Goal: Information Seeking & Learning: Learn about a topic

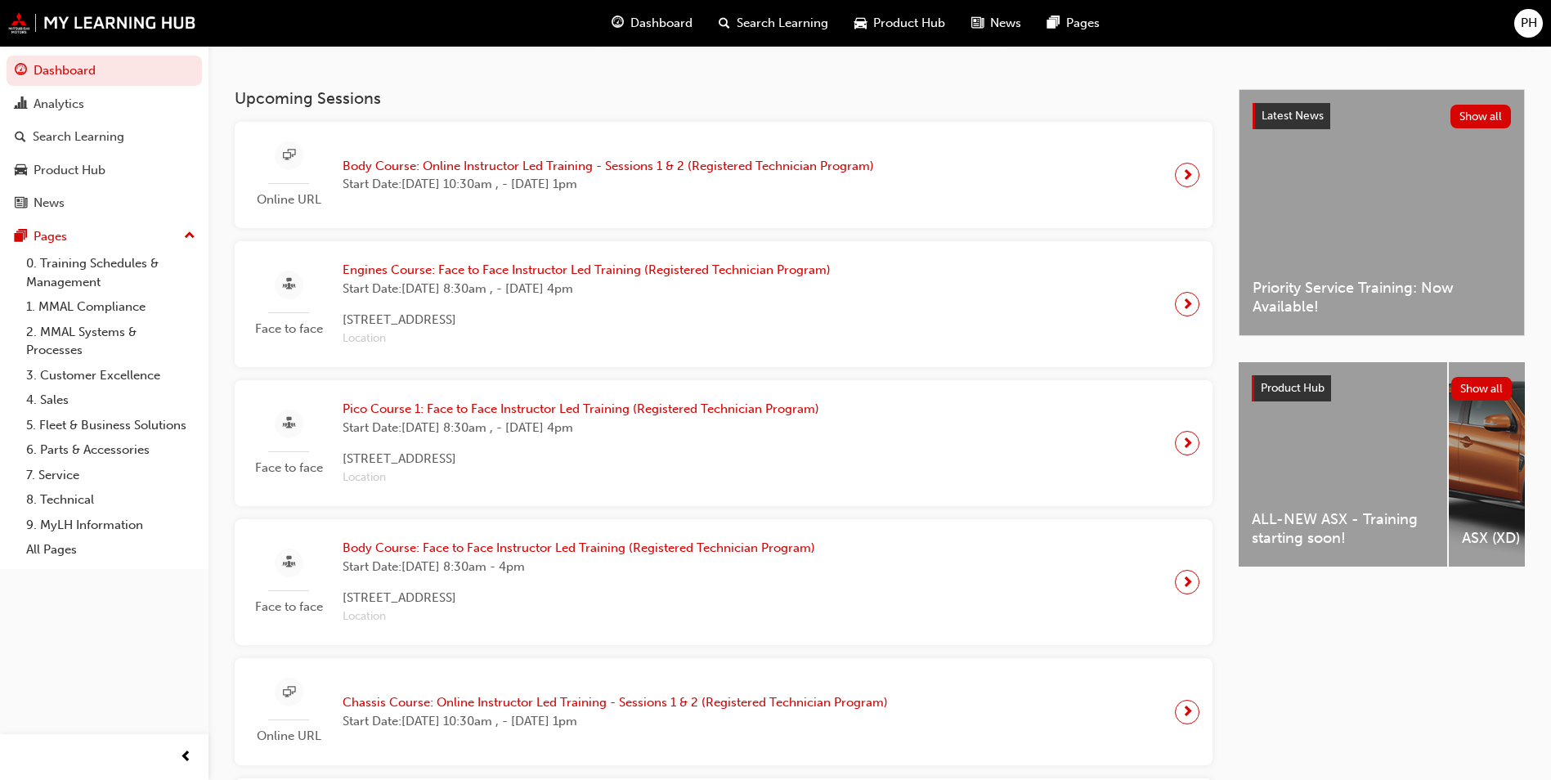
scroll to position [82, 0]
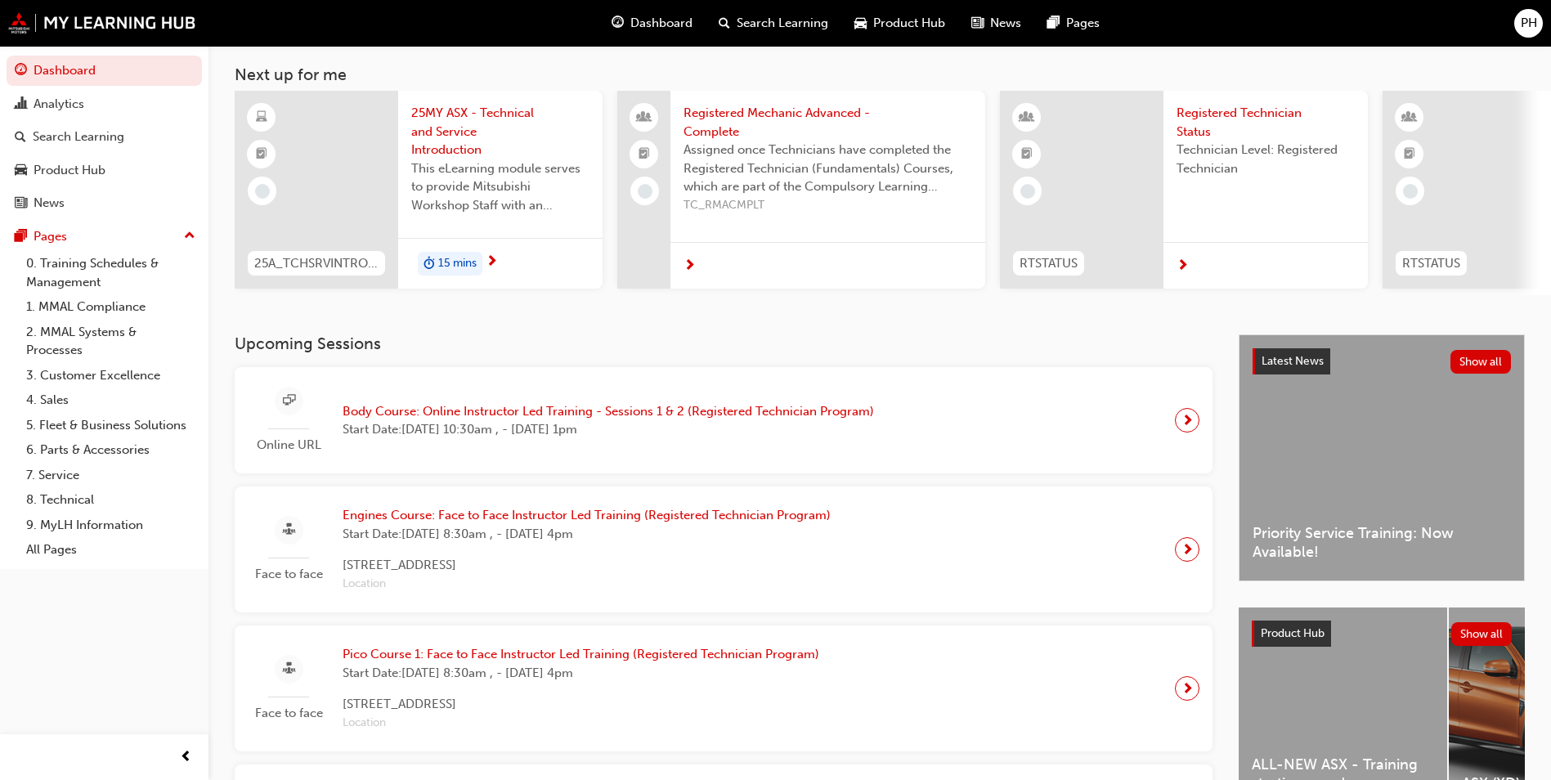
click at [454, 253] on div "15 mins" at bounding box center [450, 264] width 65 height 25
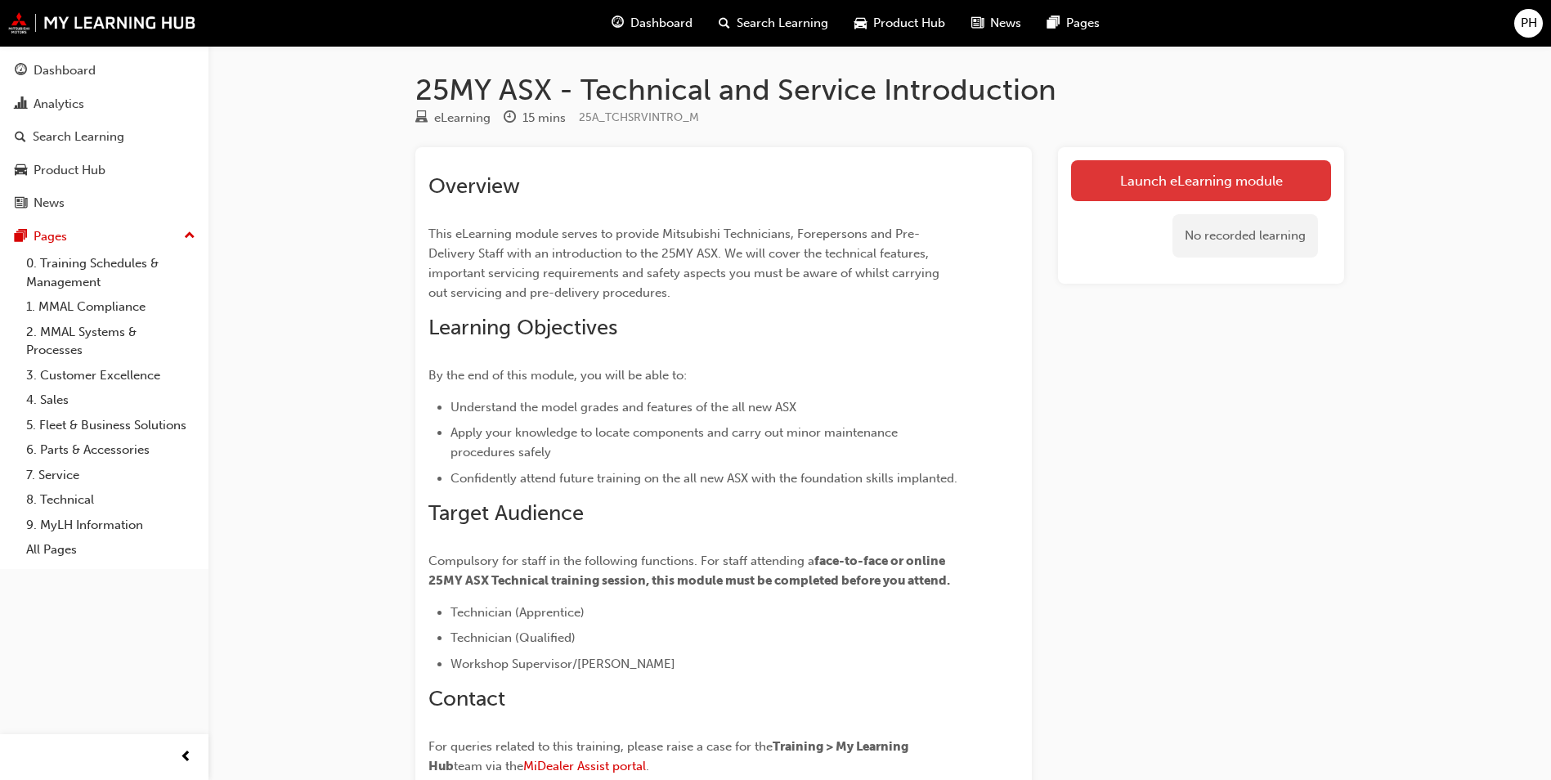
click at [1126, 173] on link "Launch eLearning module" at bounding box center [1201, 180] width 260 height 41
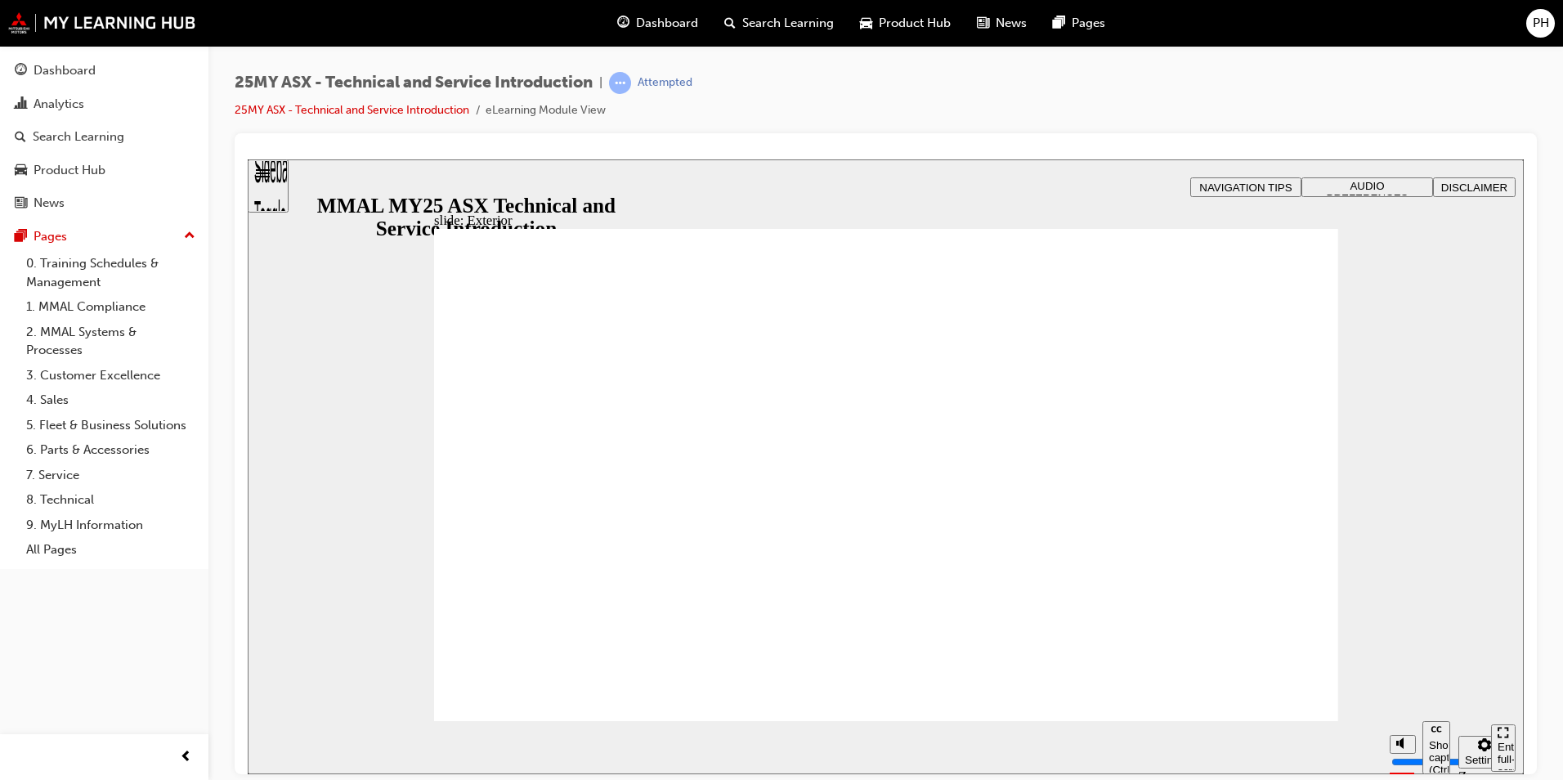
click at [1444, 491] on div "slide: Exterior Rectangle 2 Freeform 2 Oval 1 Oval 1 Oval 1 Freeform pause icon…" at bounding box center [886, 466] width 1276 height 615
click at [1528, 482] on div at bounding box center [886, 453] width 1302 height 641
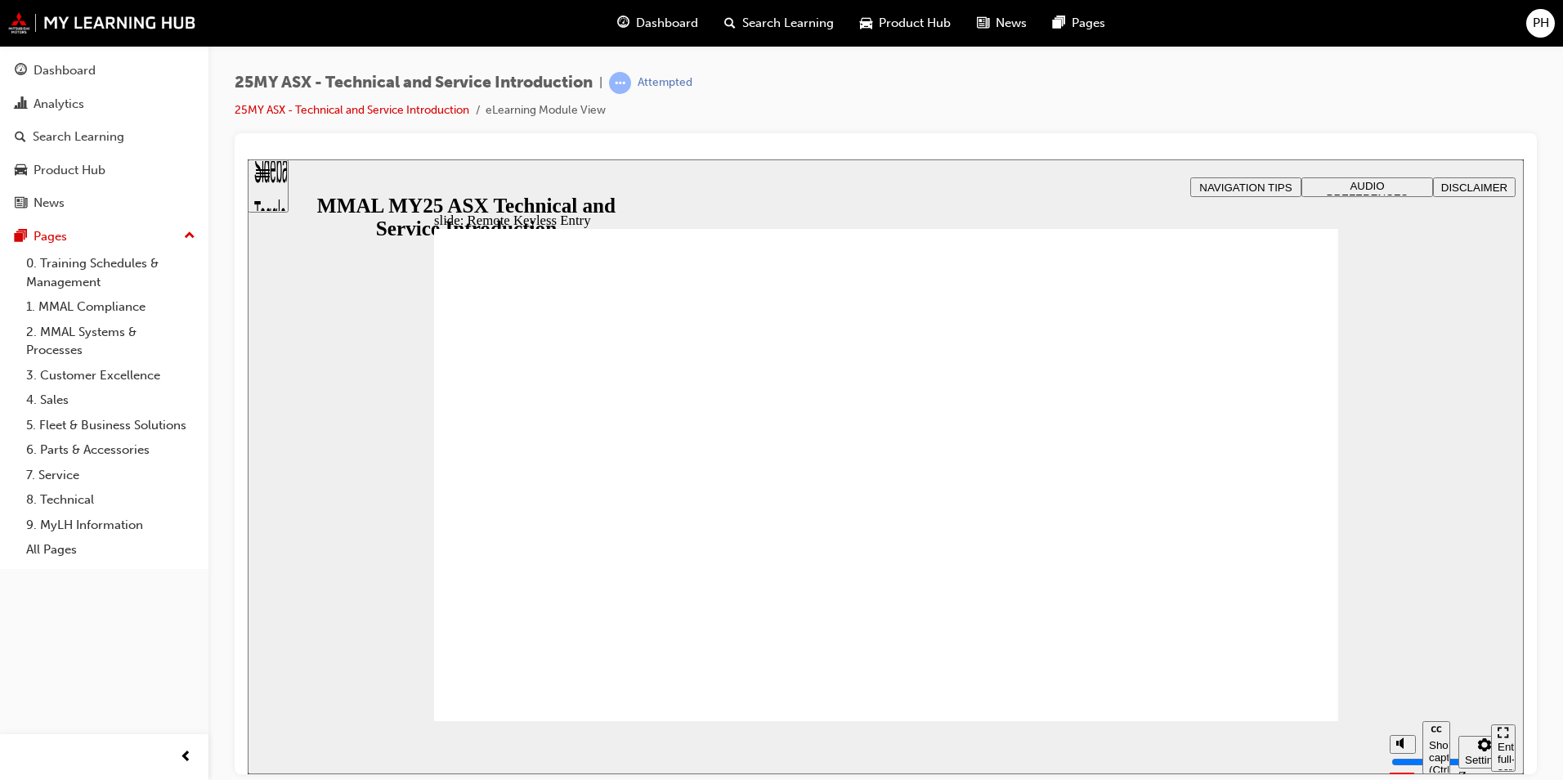
type input "16"
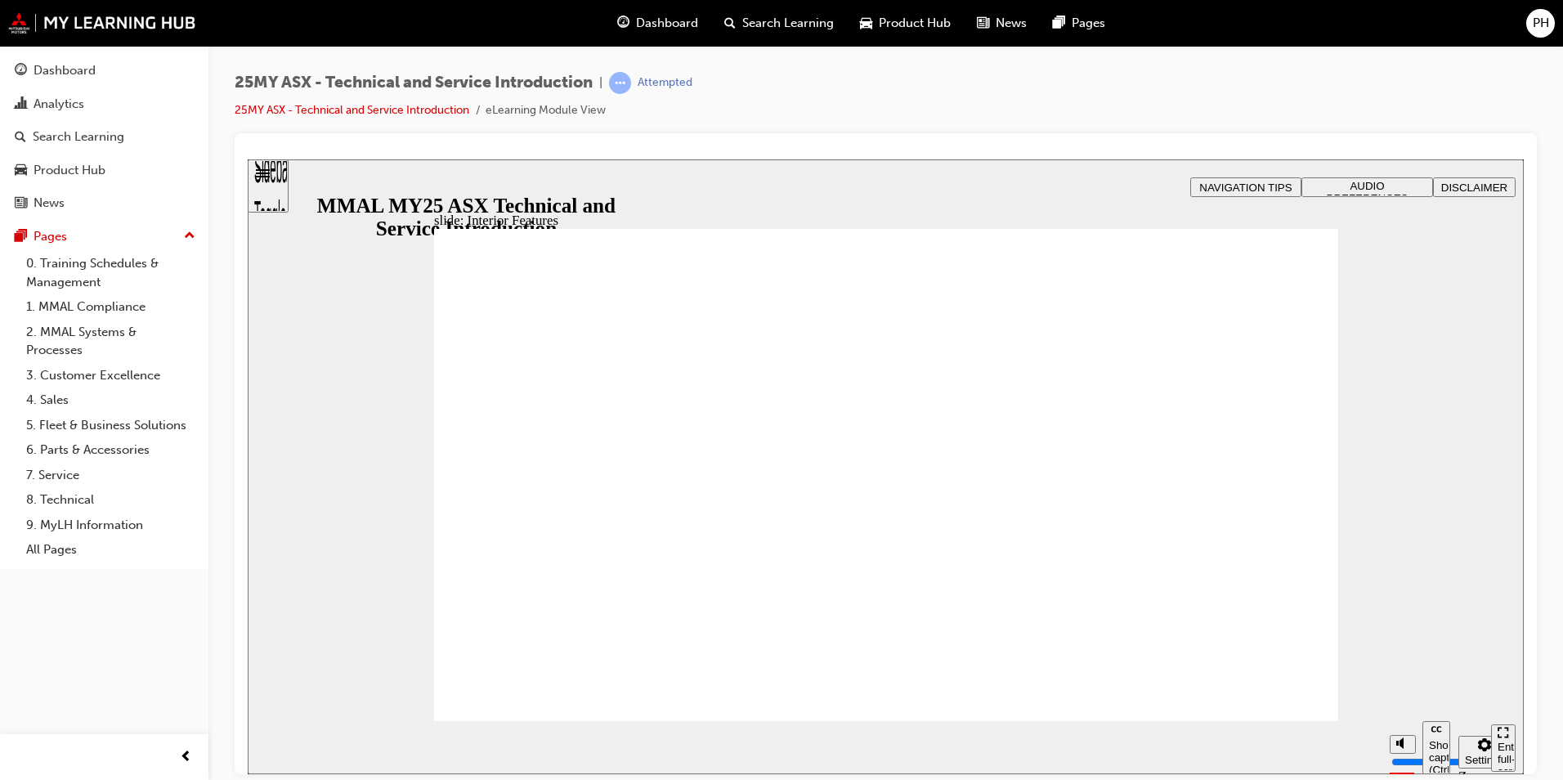
type input "17"
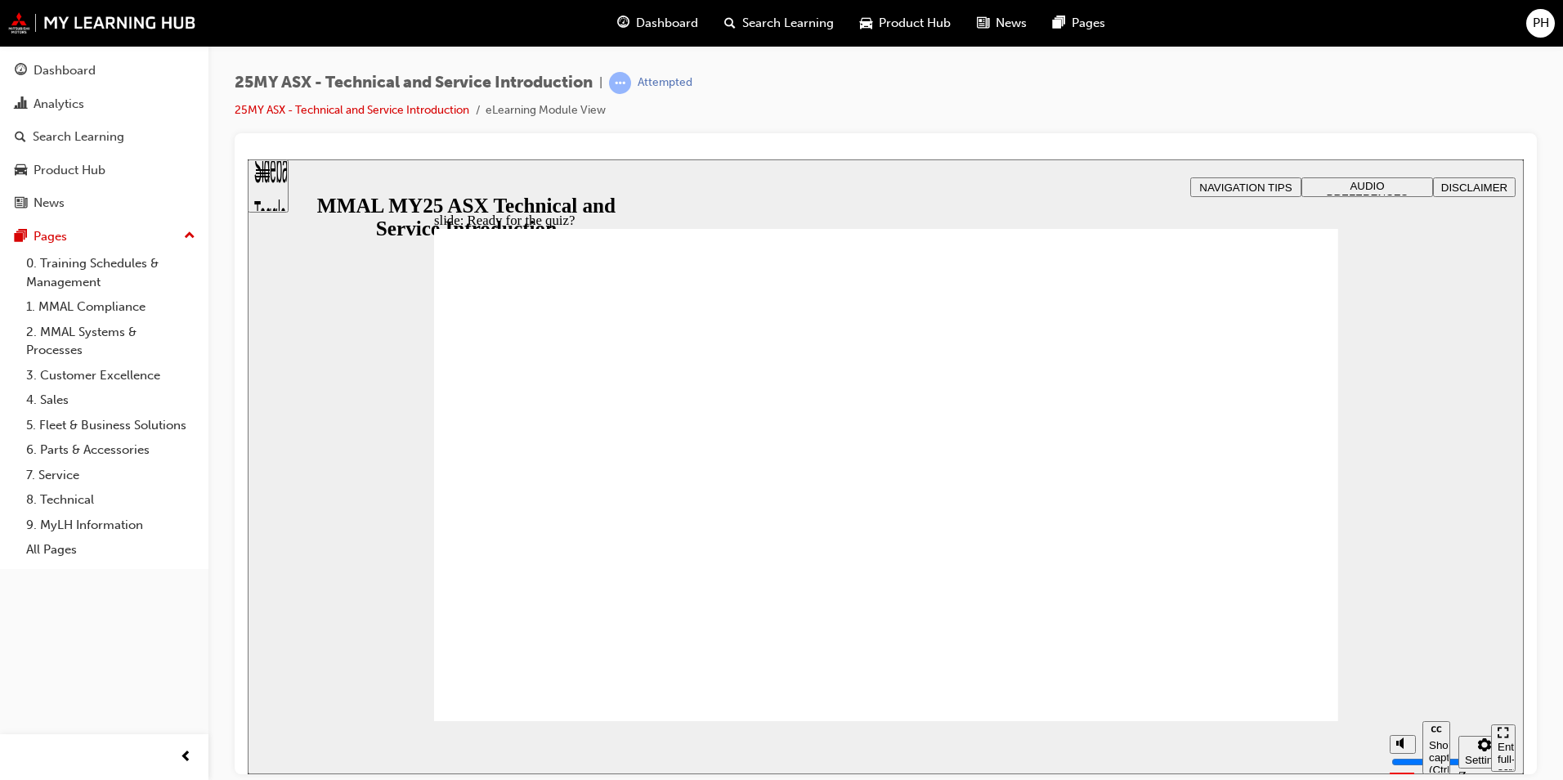
radio input "true"
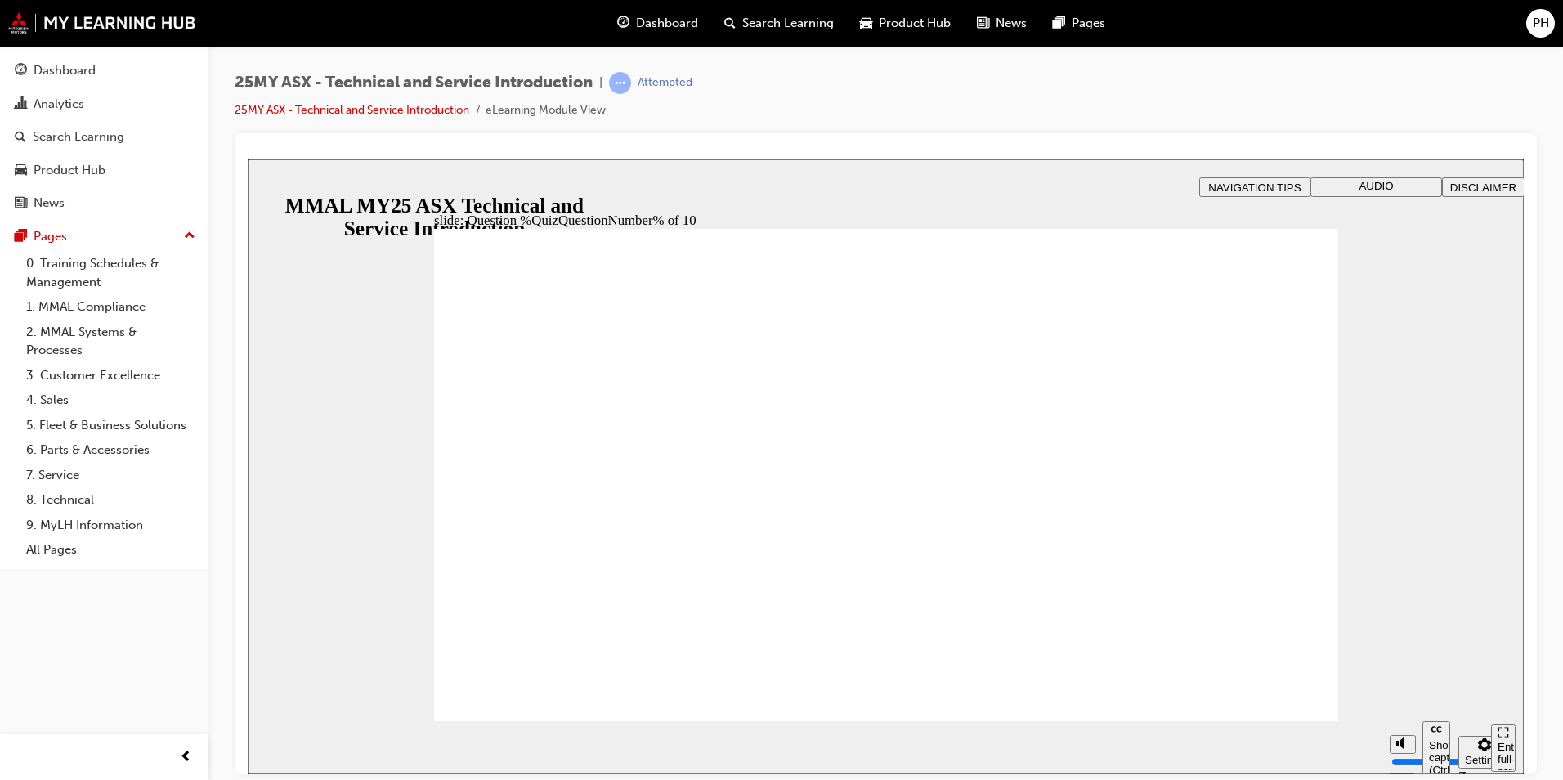
radio input "true"
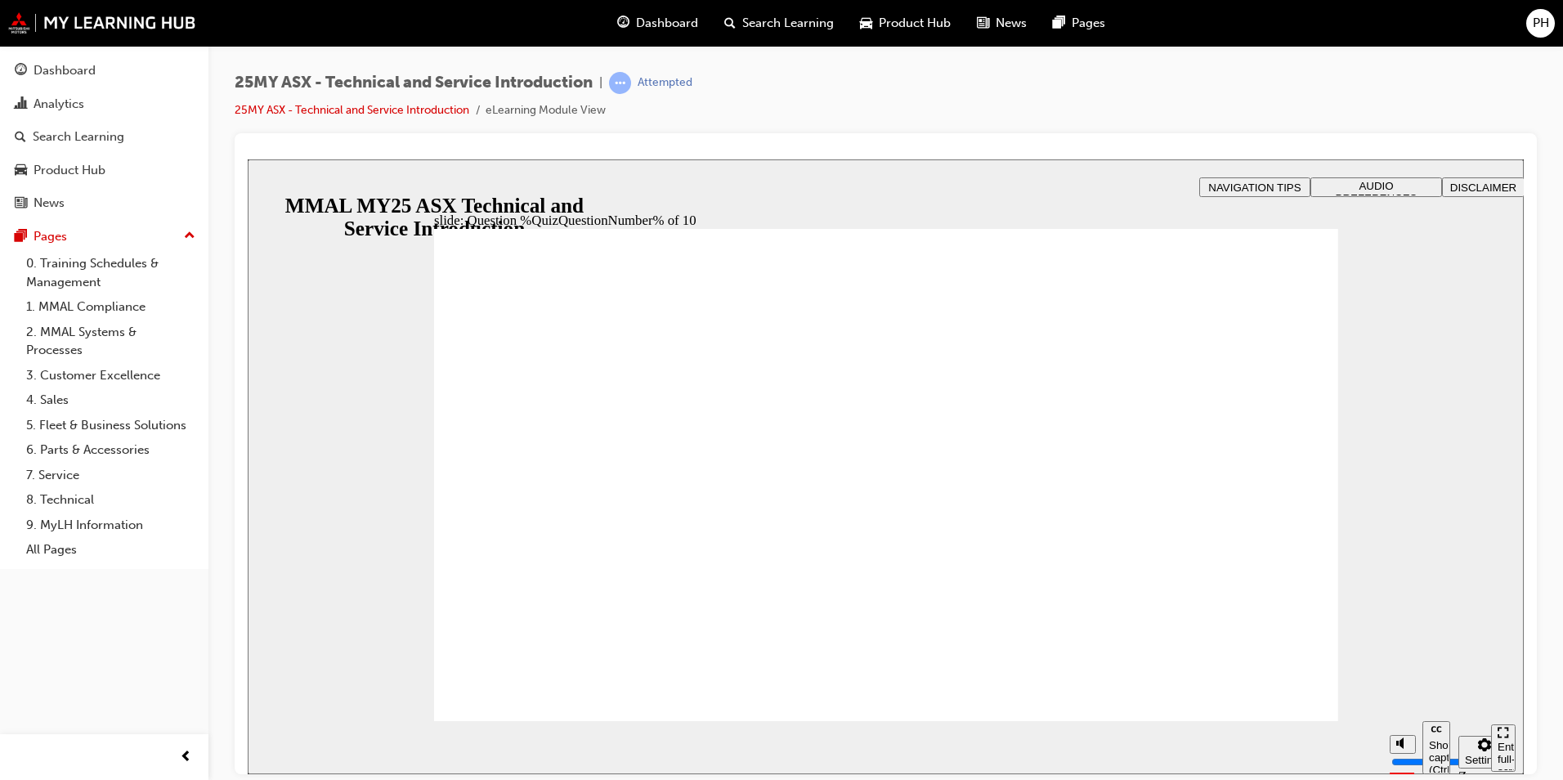
radio input "true"
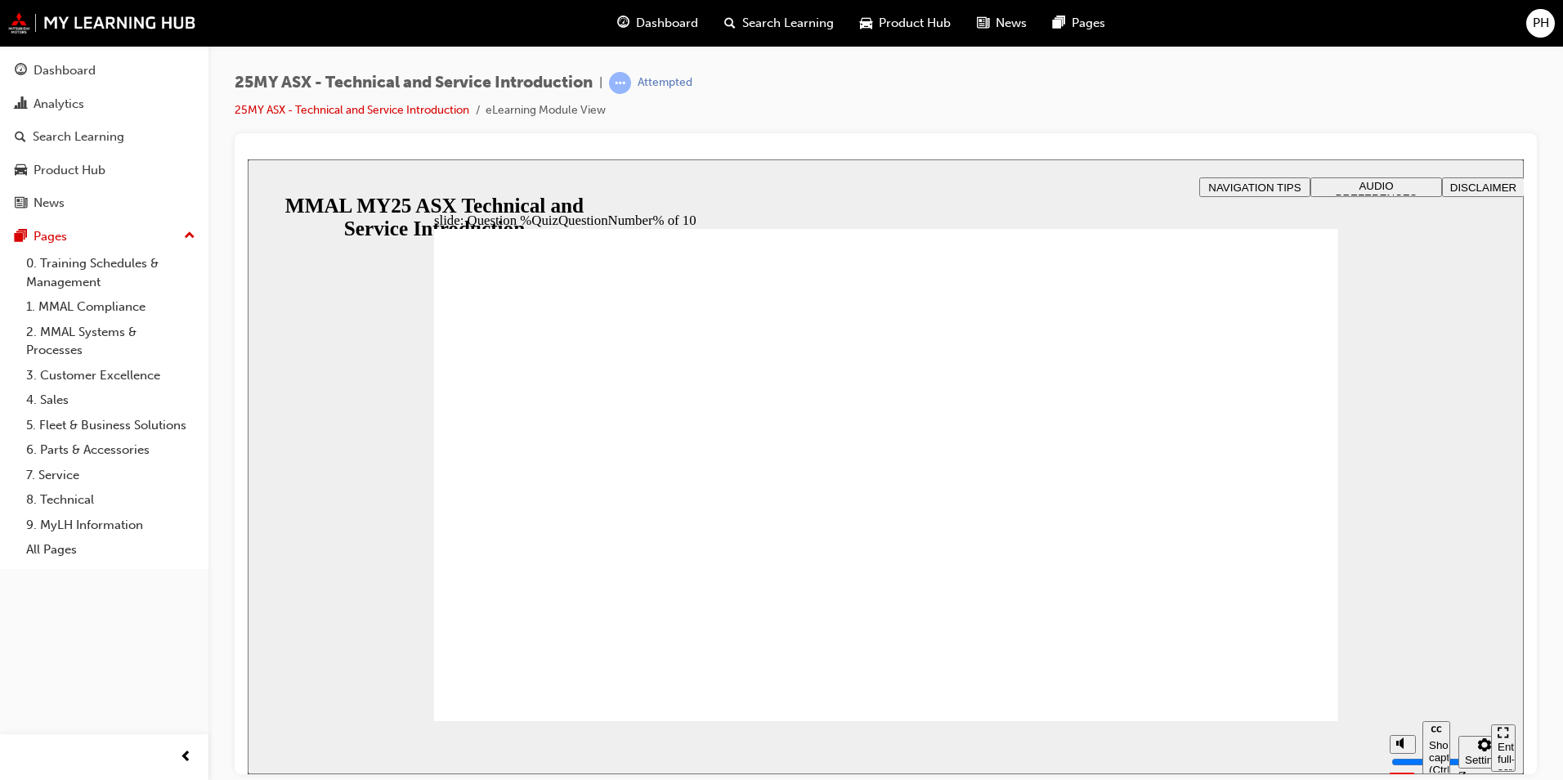
drag, startPoint x: 847, startPoint y: 629, endPoint x: 1252, endPoint y: 680, distance: 408.7
radio input "true"
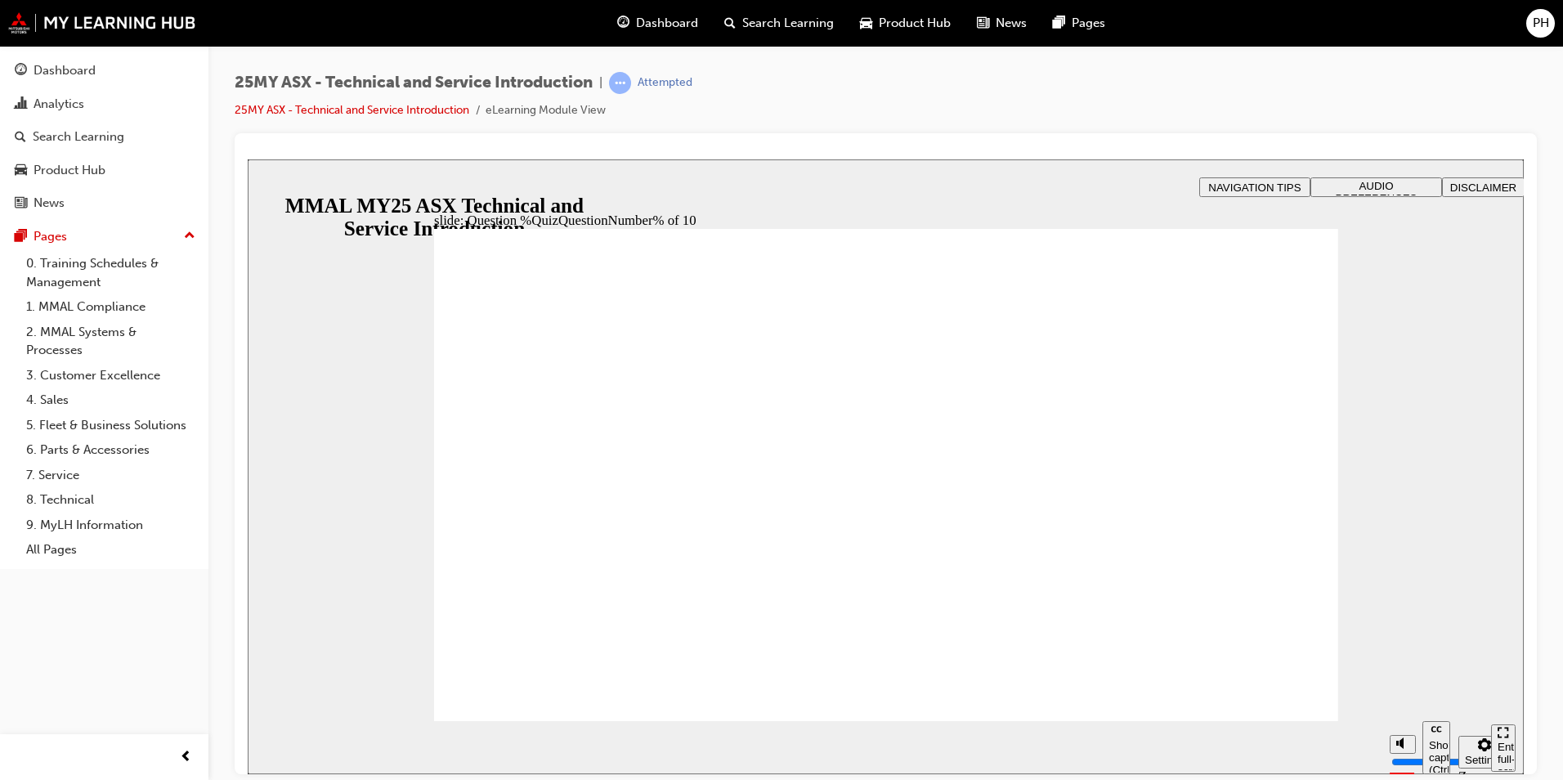
radio input "true"
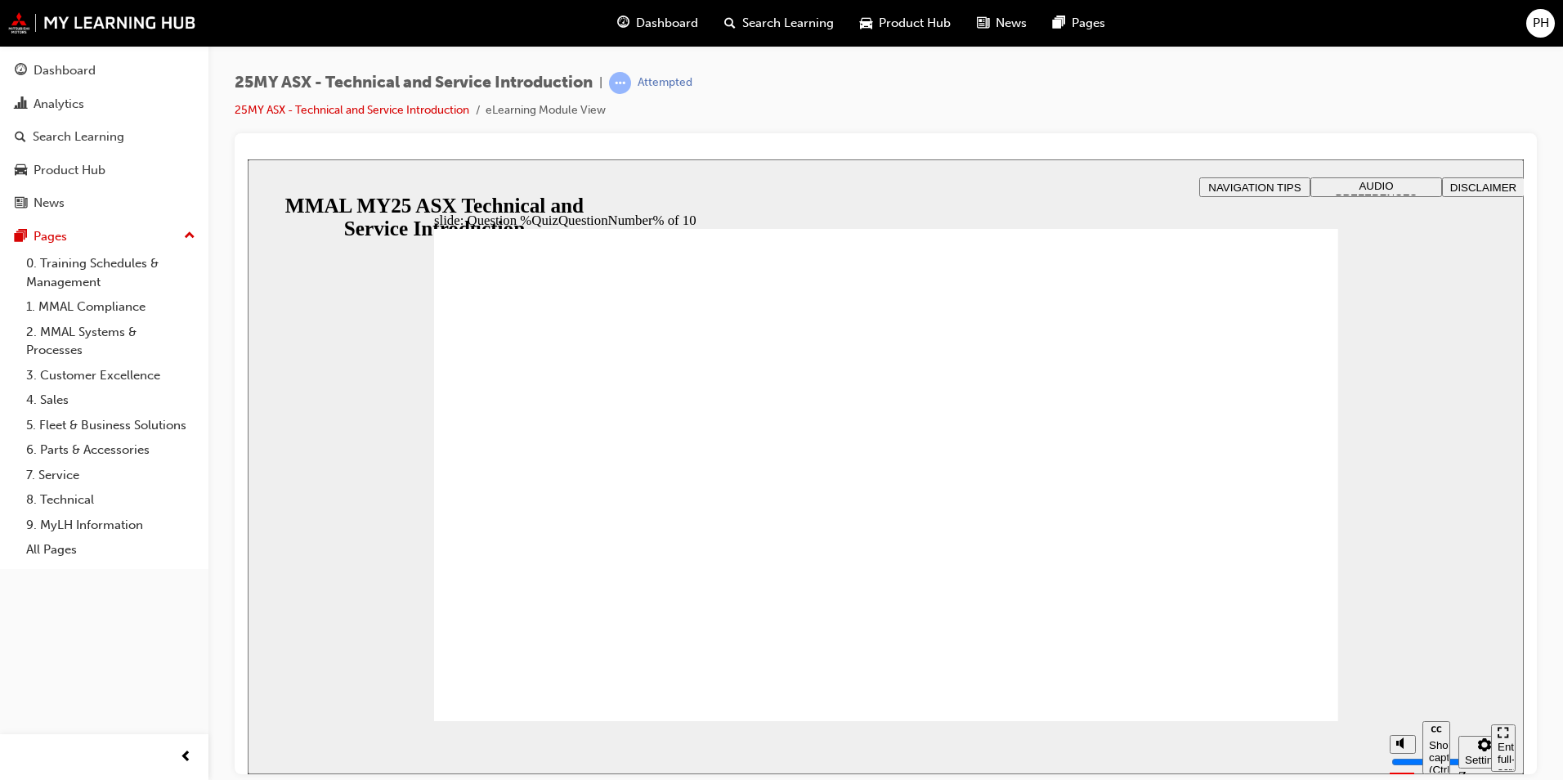
radio input "true"
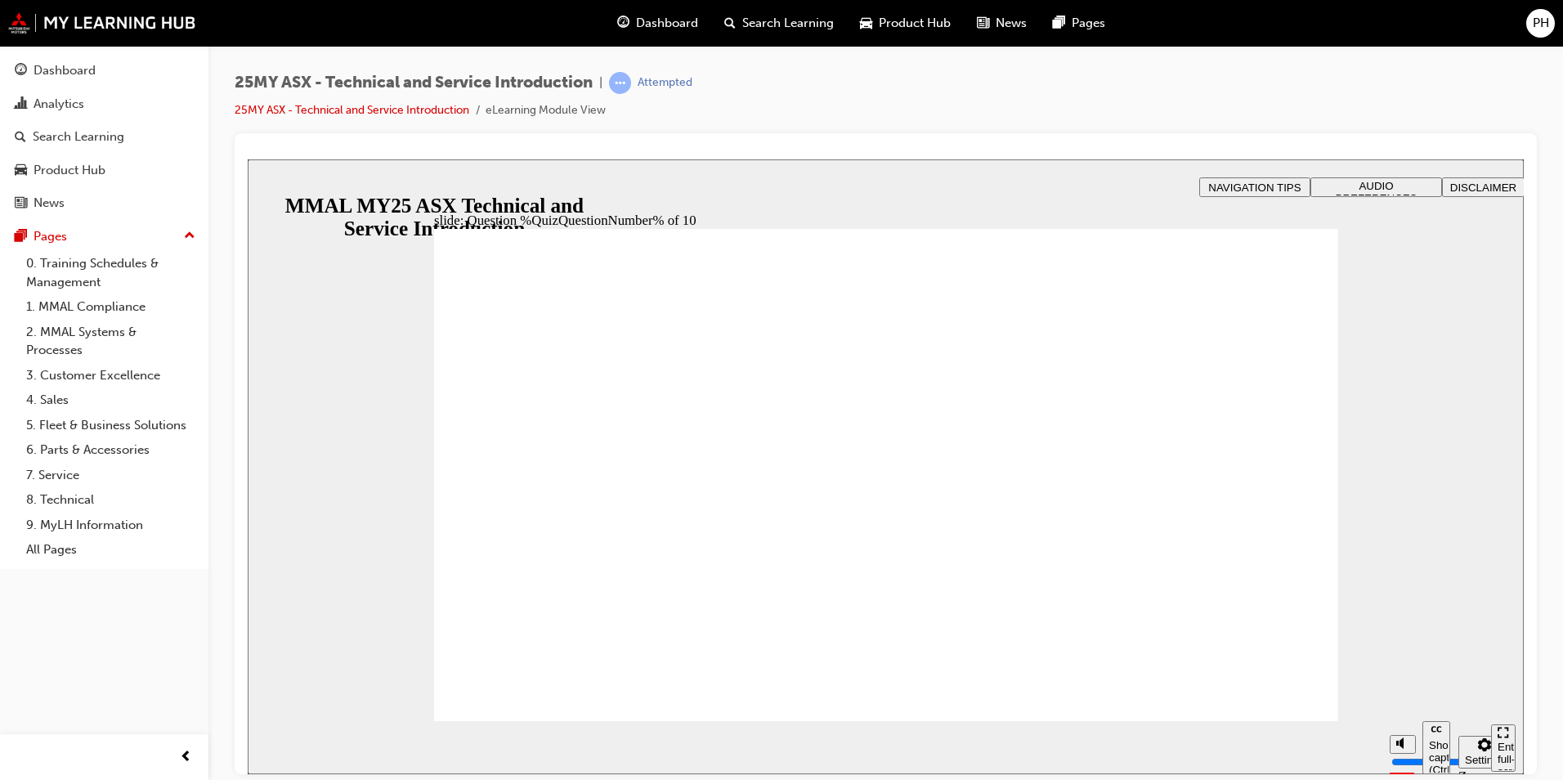
radio input "true"
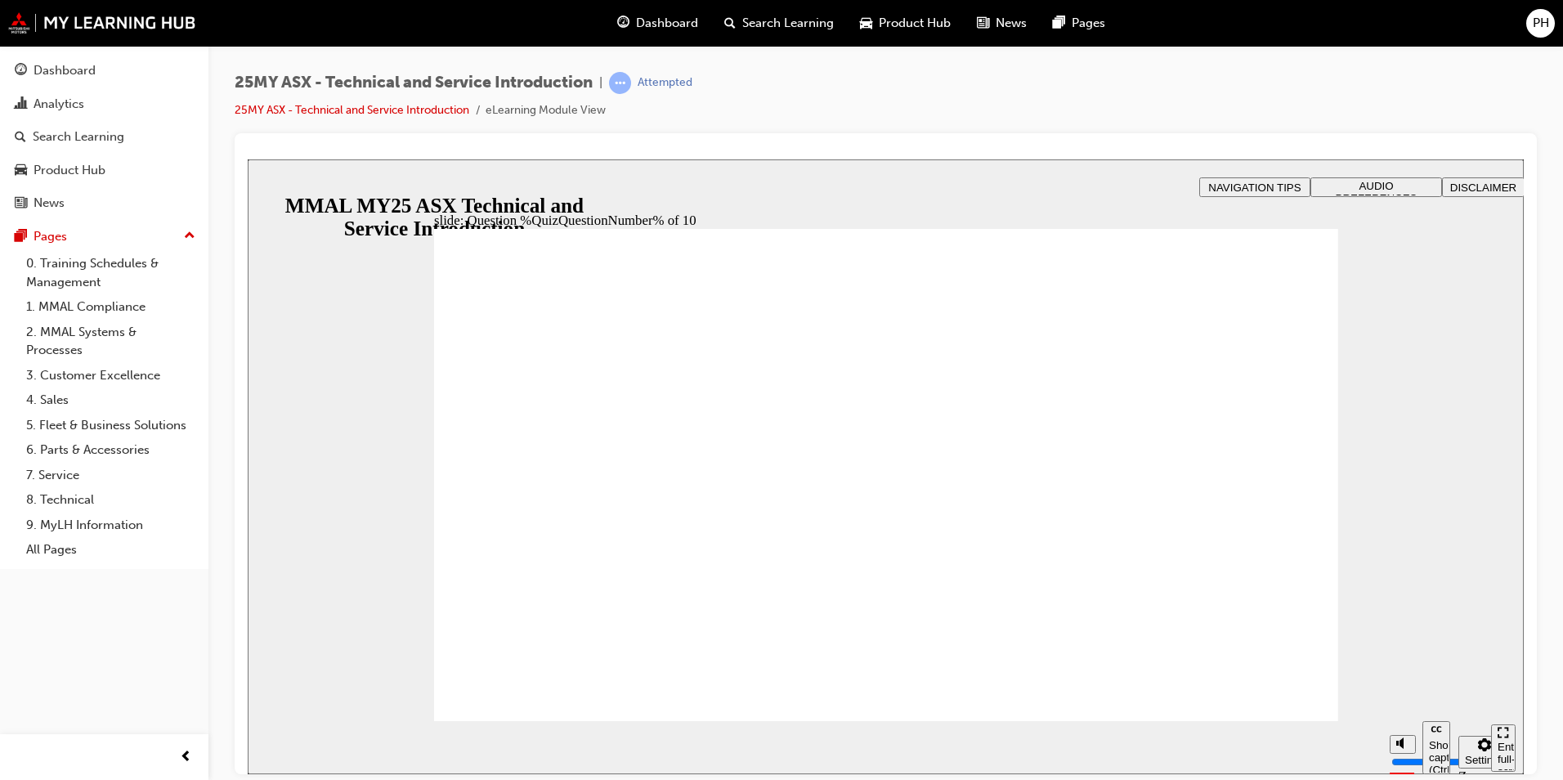
radio input "true"
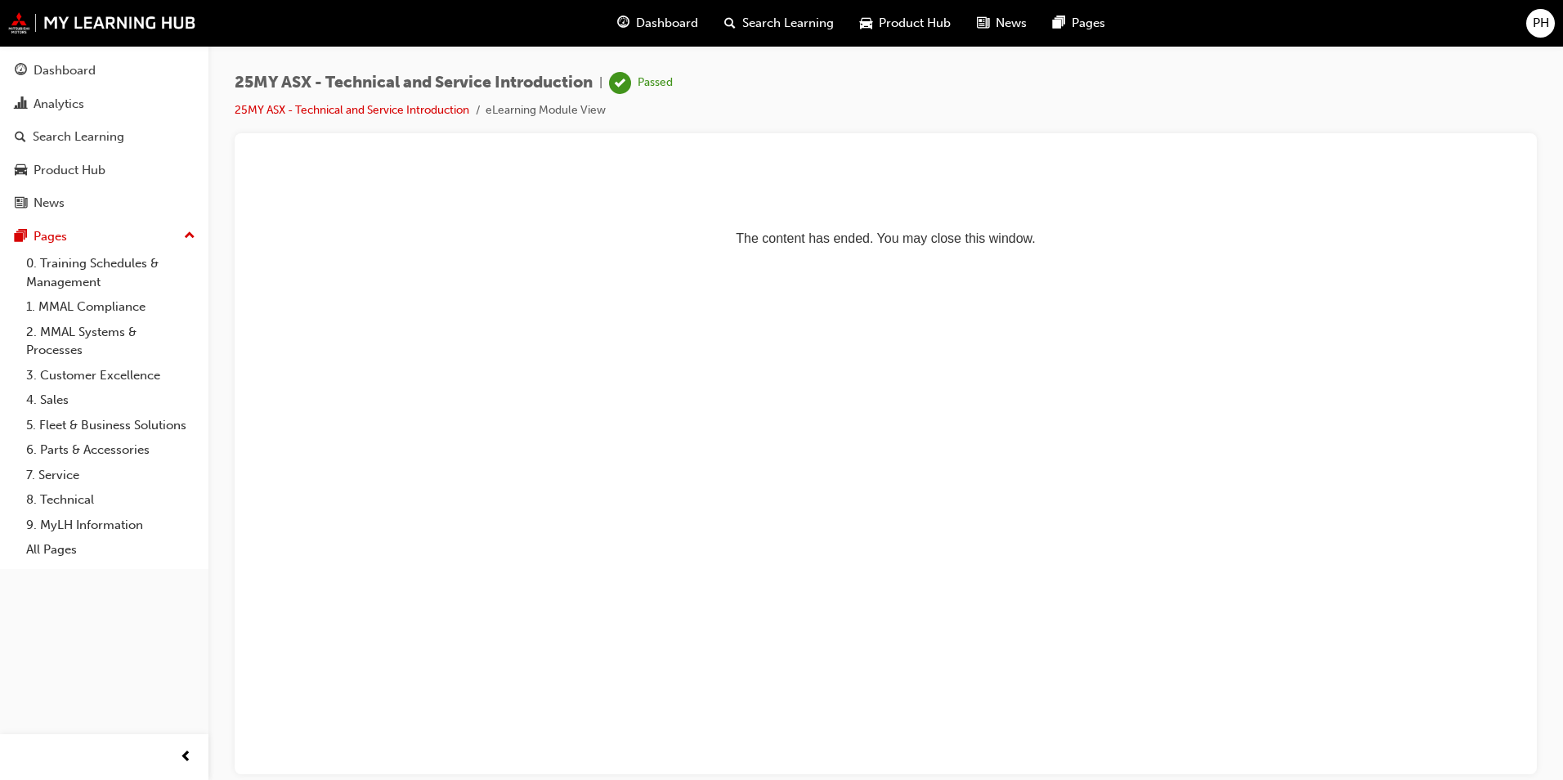
click at [1555, 27] on div "Dashboard Search Learning Product Hub News Pages PH" at bounding box center [781, 23] width 1563 height 47
click at [1548, 27] on span "PH" at bounding box center [1541, 23] width 16 height 19
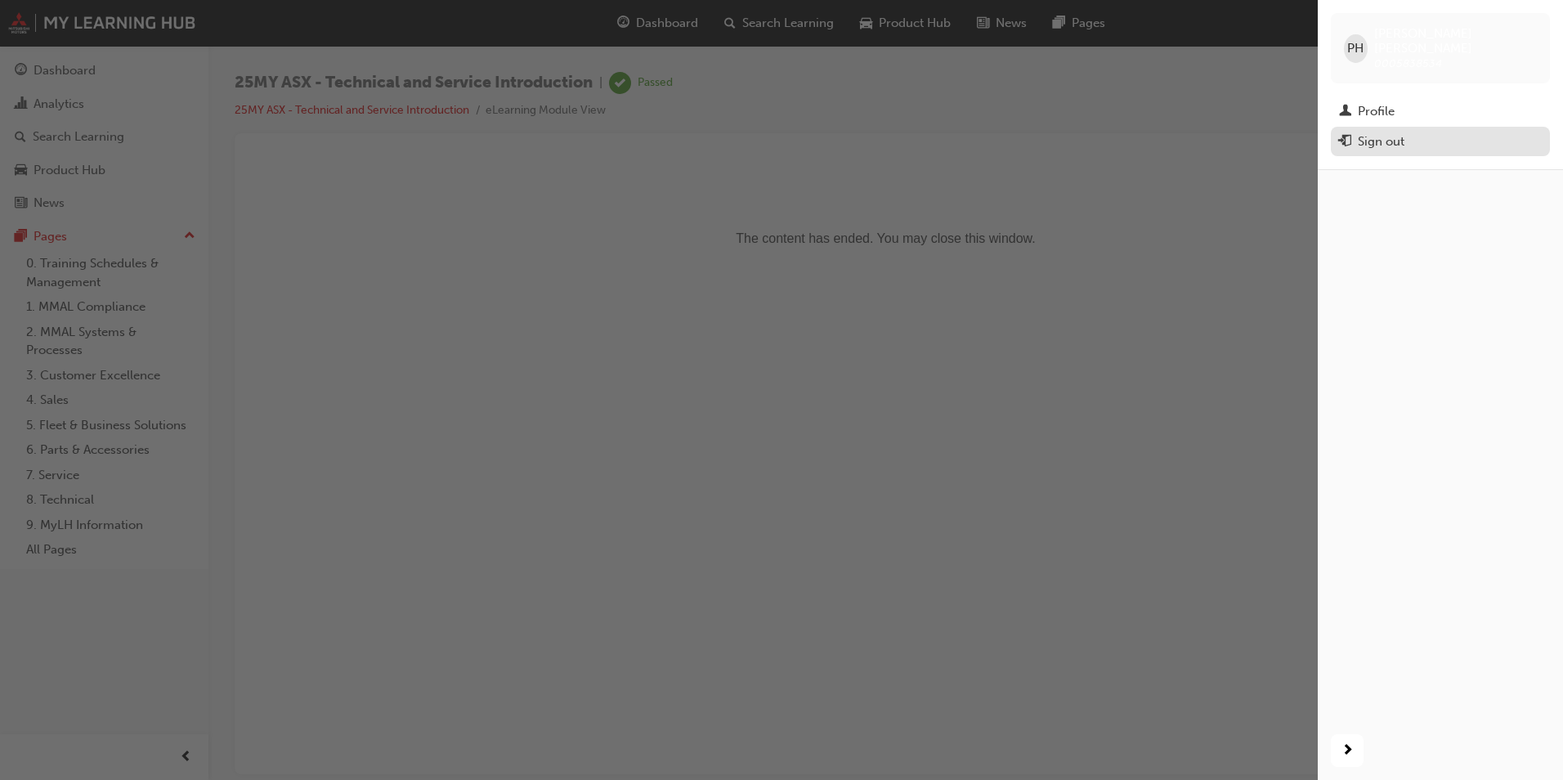
click at [1399, 132] on div "Sign out" at bounding box center [1381, 141] width 47 height 19
